Goal: Transaction & Acquisition: Register for event/course

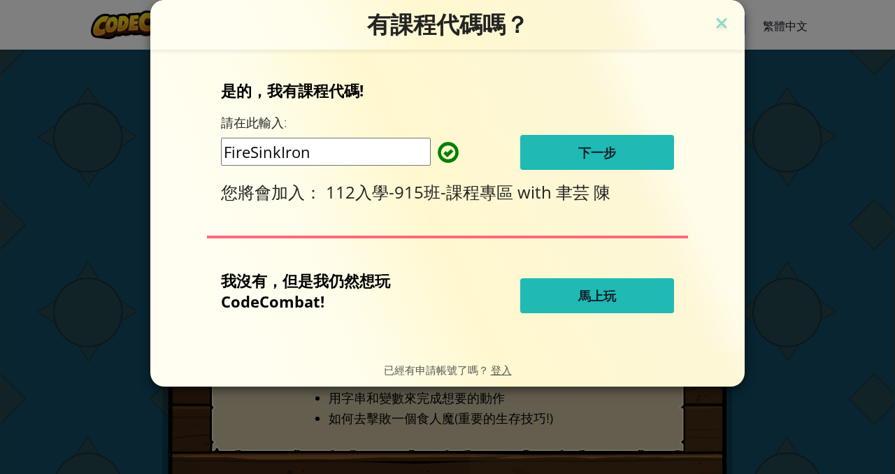
click at [655, 154] on button "下一步" at bounding box center [597, 152] width 154 height 35
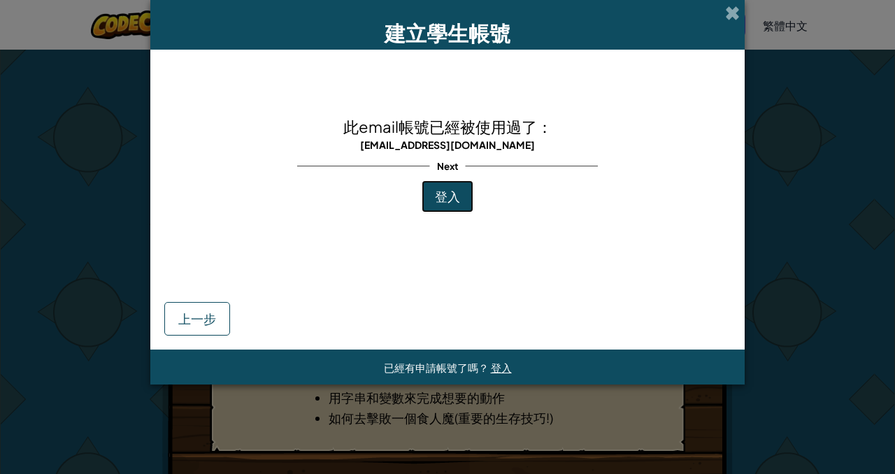
click at [450, 196] on span "登入" at bounding box center [447, 196] width 25 height 16
